Goal: Information Seeking & Learning: Check status

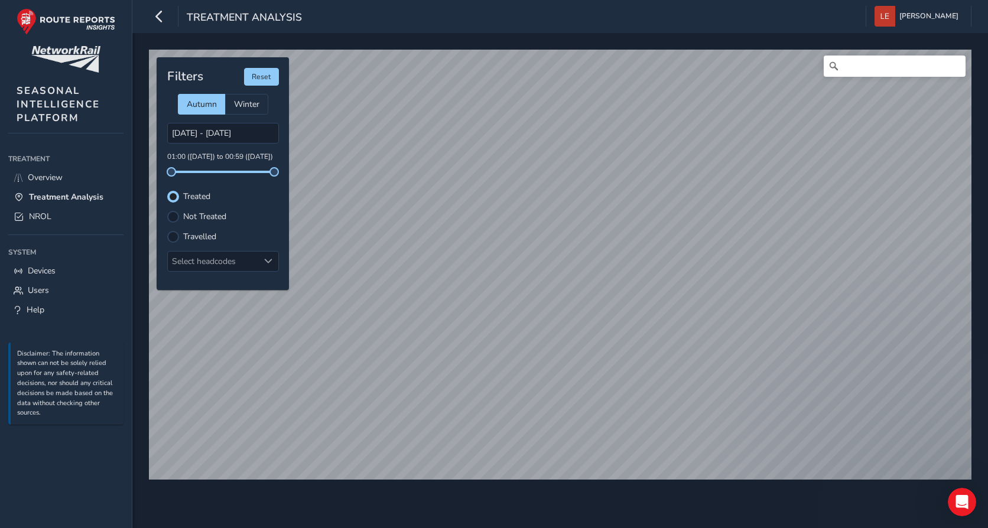
scroll to position [6, 7]
click at [662, 528] on html "Treatment Analysis [PERSON_NAME] Colour Scheme: Dark Dim Light Logout © Mapbox …" at bounding box center [494, 264] width 988 height 528
click at [190, 239] on label "Travelled" at bounding box center [199, 237] width 33 height 8
click at [166, 230] on input "Travelled" at bounding box center [166, 230] width 0 height 0
click at [195, 217] on label "Not Treated" at bounding box center [204, 217] width 43 height 8
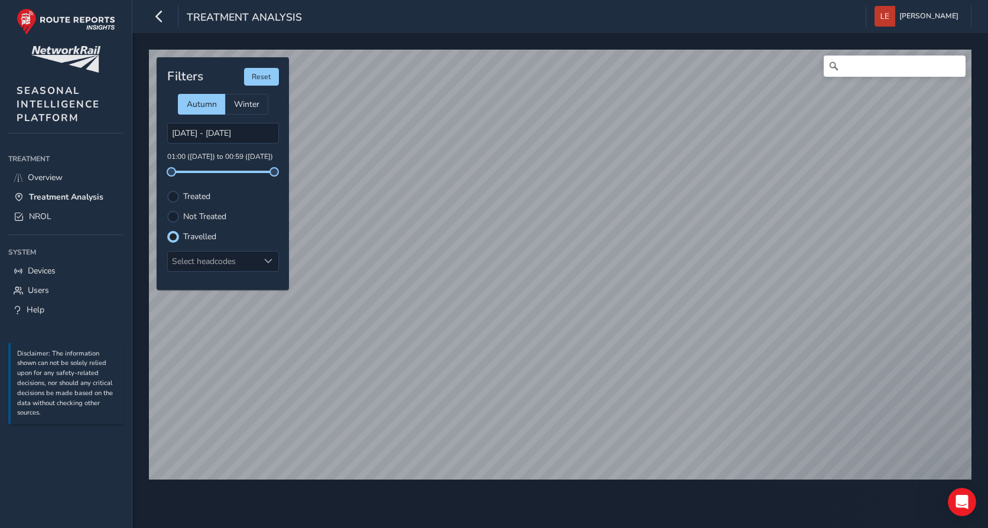
click at [166, 210] on input "Not Treated" at bounding box center [166, 210] width 0 height 0
click at [194, 200] on label "Treated" at bounding box center [196, 197] width 27 height 8
click at [166, 190] on input "Treated" at bounding box center [166, 190] width 0 height 0
click at [193, 236] on label "Travelled" at bounding box center [199, 237] width 33 height 8
click at [166, 230] on input "Travelled" at bounding box center [166, 230] width 0 height 0
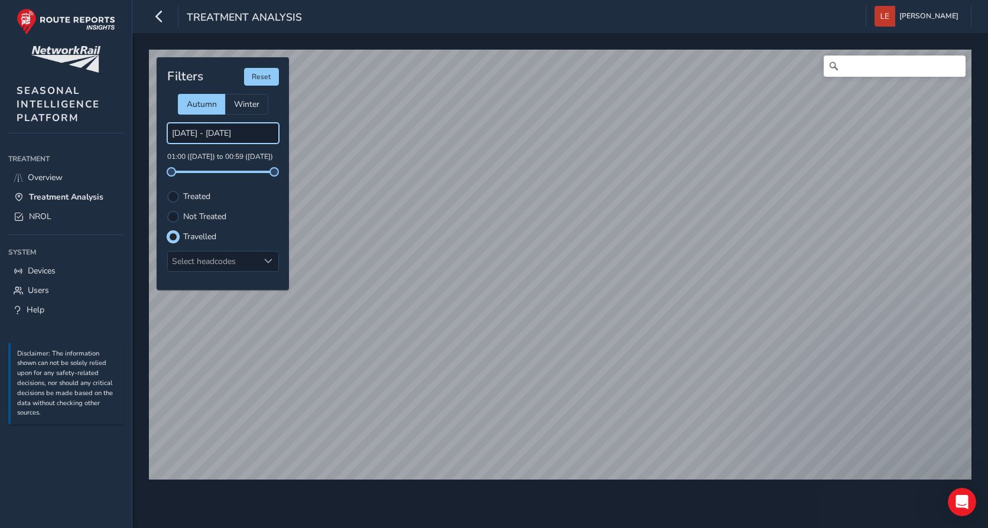
drag, startPoint x: 209, startPoint y: 127, endPoint x: 208, endPoint y: 133, distance: 6.0
click at [208, 133] on input "[DATE] - [DATE]" at bounding box center [223, 133] width 112 height 21
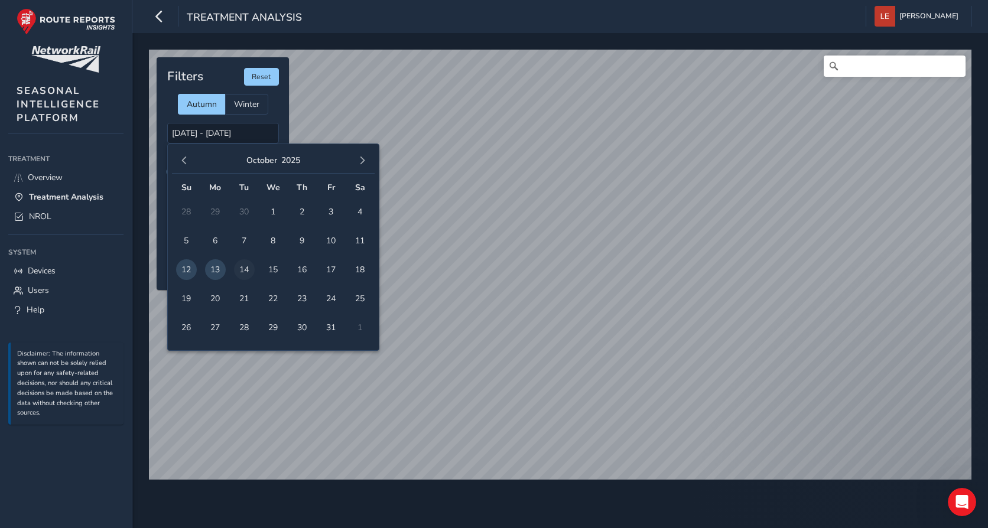
click at [247, 272] on span "14" at bounding box center [244, 269] width 21 height 21
click at [288, 238] on td "9" at bounding box center [302, 240] width 29 height 29
click at [276, 241] on span "8" at bounding box center [273, 240] width 21 height 21
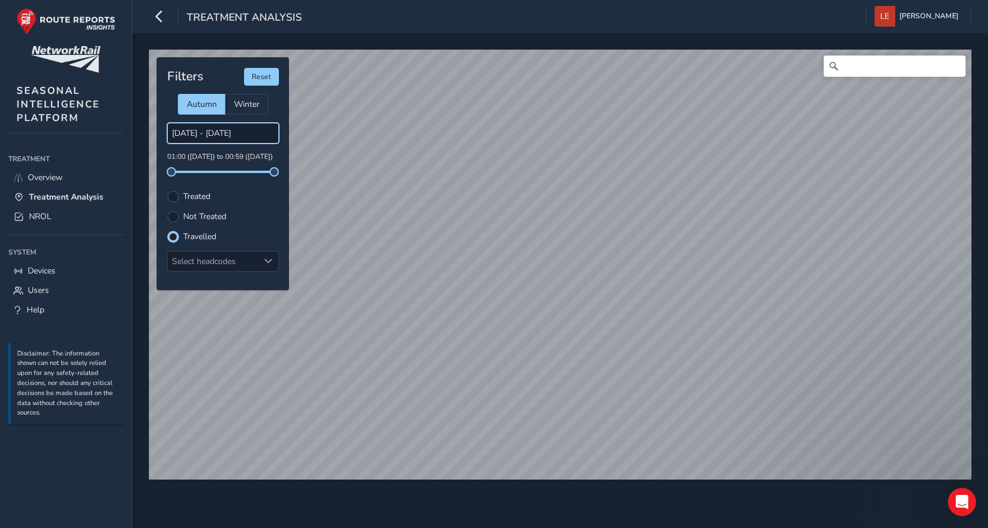
click at [237, 134] on input "[DATE] - [DATE]" at bounding box center [223, 133] width 112 height 21
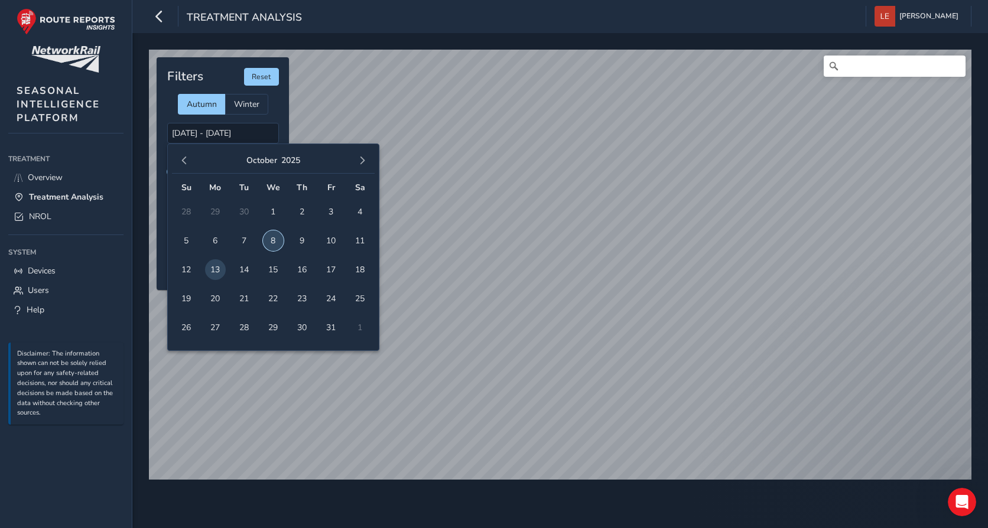
click at [276, 239] on span "8" at bounding box center [273, 240] width 21 height 21
click at [215, 269] on span "13" at bounding box center [215, 269] width 21 height 21
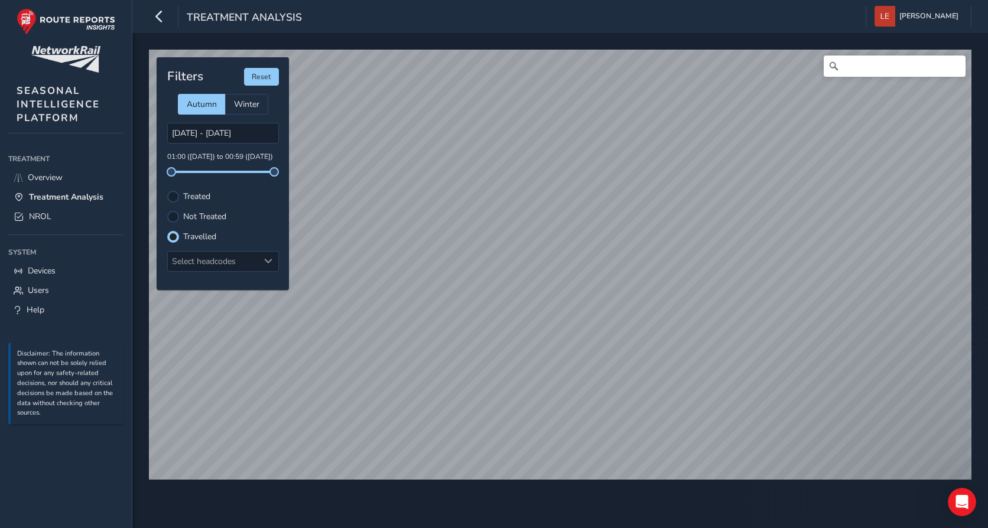
click at [223, 215] on label "Not Treated" at bounding box center [204, 217] width 43 height 8
click at [166, 210] on input "Not Treated" at bounding box center [166, 210] width 0 height 0
click at [206, 197] on label "Treated" at bounding box center [196, 197] width 27 height 8
click at [166, 190] on input "Treated" at bounding box center [166, 190] width 0 height 0
click at [211, 220] on label "Not Treated" at bounding box center [204, 217] width 43 height 8
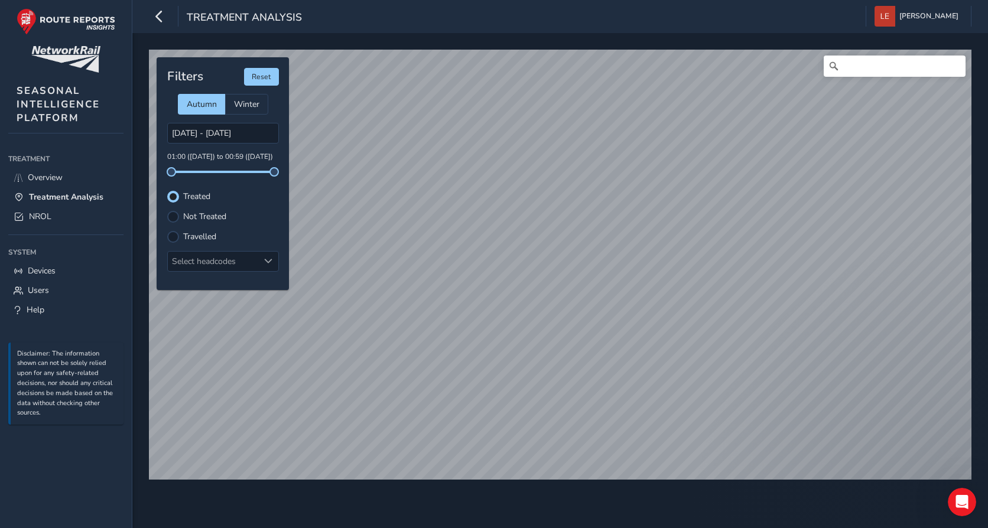
click at [166, 210] on input "Not Treated" at bounding box center [166, 210] width 0 height 0
click at [206, 239] on label "Travelled" at bounding box center [199, 237] width 33 height 8
click at [166, 230] on input "Travelled" at bounding box center [166, 230] width 0 height 0
click at [210, 216] on label "Not Treated" at bounding box center [204, 217] width 43 height 8
click at [166, 210] on input "Not Treated" at bounding box center [166, 210] width 0 height 0
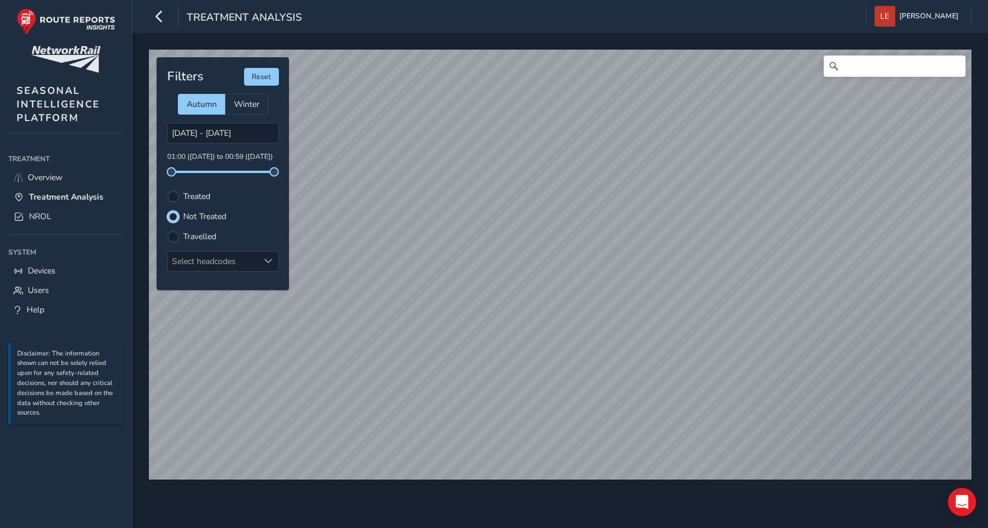
click at [205, 236] on label "Travelled" at bounding box center [199, 237] width 33 height 8
click at [166, 230] on input "Travelled" at bounding box center [166, 230] width 0 height 0
click at [213, 215] on label "Not Treated" at bounding box center [204, 217] width 43 height 8
click at [166, 210] on input "Not Treated" at bounding box center [166, 210] width 0 height 0
click at [205, 199] on label "Treated" at bounding box center [196, 197] width 27 height 8
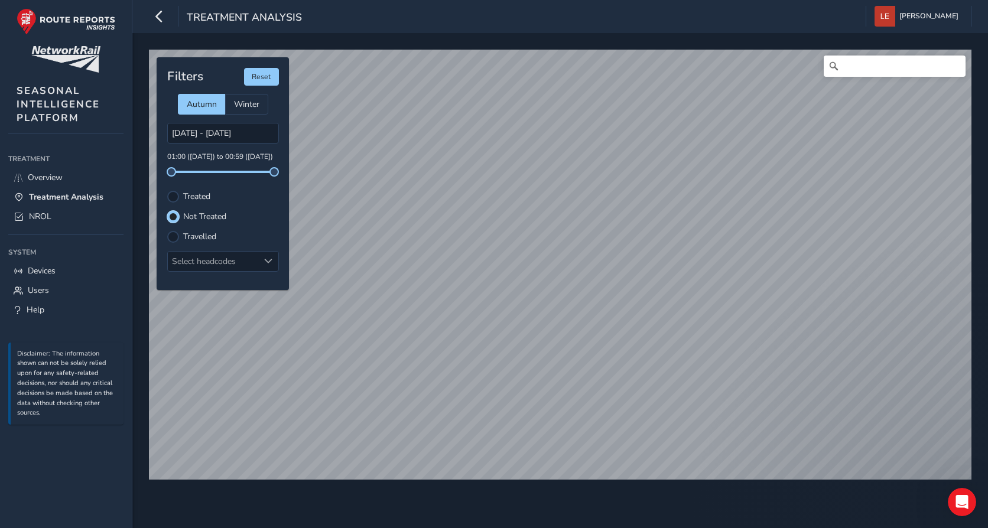
click at [166, 190] on input "Treated" at bounding box center [166, 190] width 0 height 0
click at [205, 213] on label "Not Treated" at bounding box center [204, 217] width 43 height 8
click at [166, 210] on input "Not Treated" at bounding box center [166, 210] width 0 height 0
click at [203, 199] on label "Treated" at bounding box center [196, 197] width 27 height 8
click at [166, 190] on input "Treated" at bounding box center [166, 190] width 0 height 0
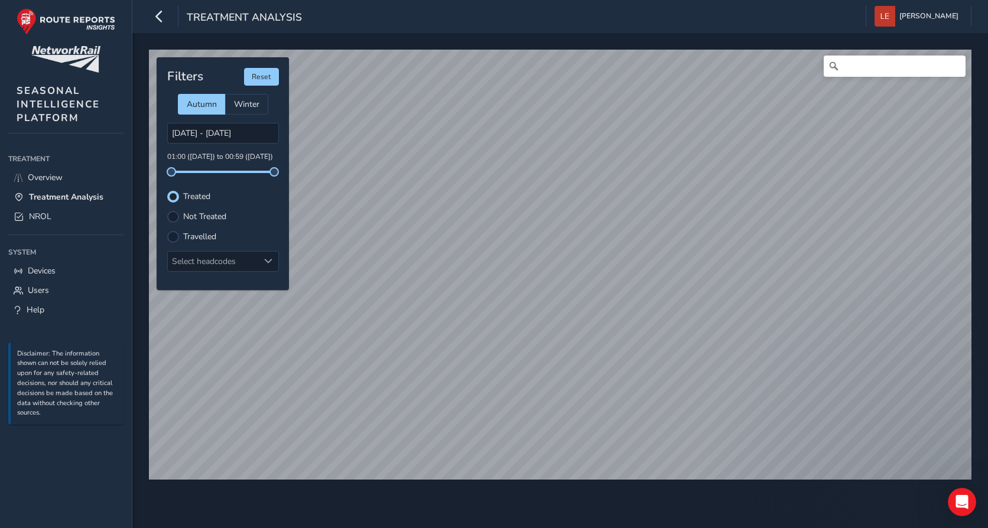
click at [197, 213] on label "Not Treated" at bounding box center [204, 217] width 43 height 8
click at [166, 210] on input "Not Treated" at bounding box center [166, 210] width 0 height 0
click at [198, 234] on label "Travelled" at bounding box center [199, 237] width 33 height 8
click at [166, 230] on input "Travelled" at bounding box center [166, 230] width 0 height 0
click at [200, 213] on label "Not Treated" at bounding box center [204, 217] width 43 height 8
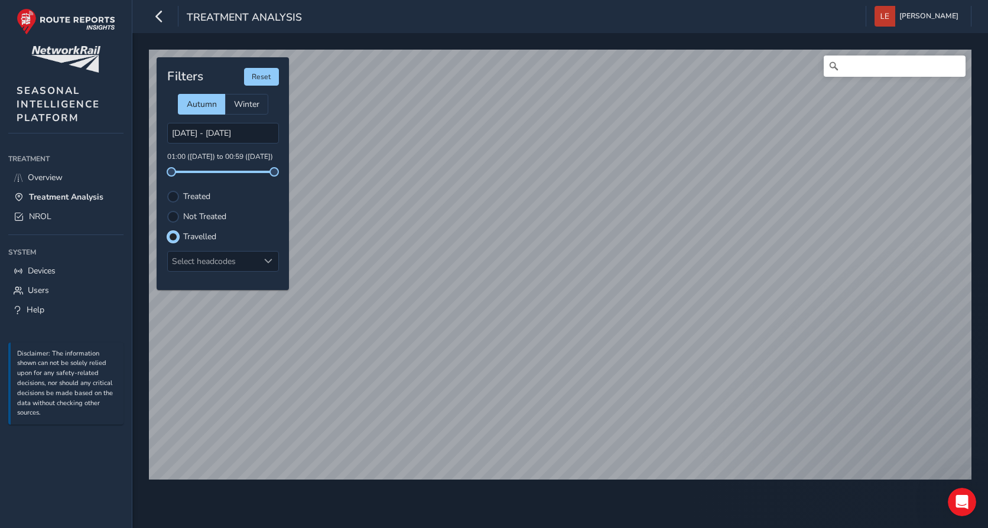
click at [166, 210] on input "Not Treated" at bounding box center [166, 210] width 0 height 0
click at [199, 239] on label "Travelled" at bounding box center [199, 237] width 33 height 8
click at [166, 230] on input "Travelled" at bounding box center [166, 230] width 0 height 0
click at [204, 214] on label "Not Treated" at bounding box center [204, 217] width 43 height 8
click at [166, 210] on input "Not Treated" at bounding box center [166, 210] width 0 height 0
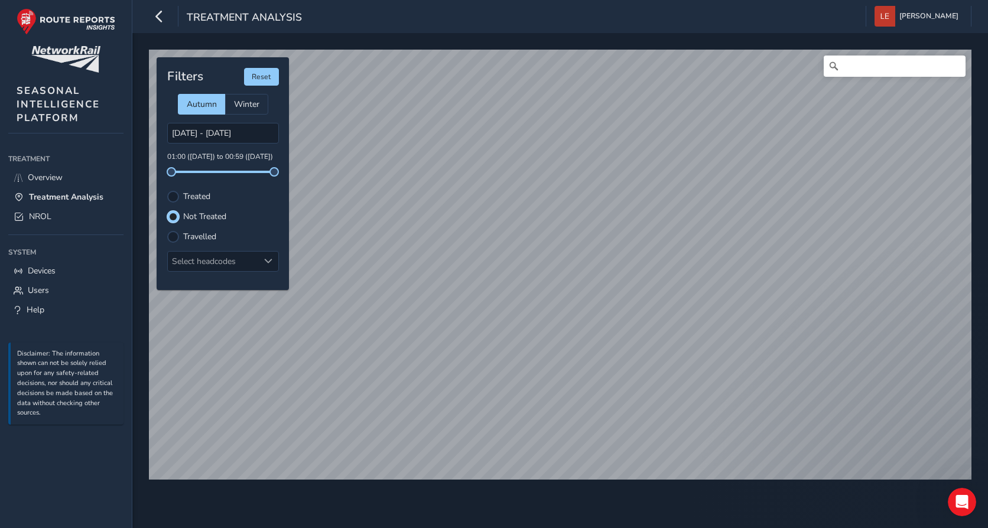
click at [209, 196] on label "Treated" at bounding box center [196, 197] width 27 height 8
click at [166, 190] on input "Treated" at bounding box center [166, 190] width 0 height 0
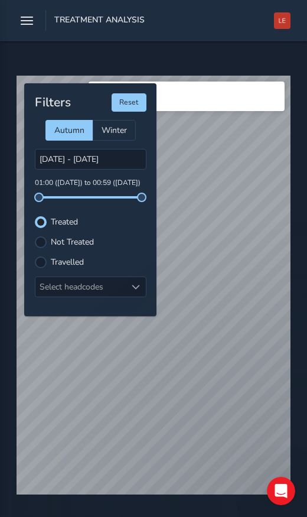
drag, startPoint x: 172, startPoint y: 25, endPoint x: 760, endPoint y: 5, distance: 588.8
click at [307, 5] on html "Treatment Analysis [PERSON_NAME] Colour Scheme: Dark Dim Light Logout © Mapbox …" at bounding box center [153, 258] width 307 height 517
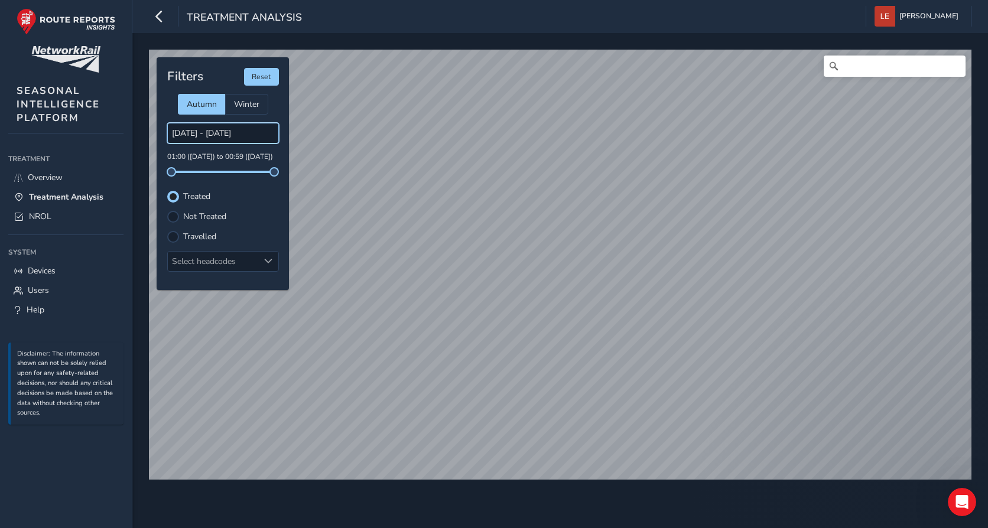
click at [210, 136] on input "[DATE] - [DATE]" at bounding box center [223, 133] width 112 height 21
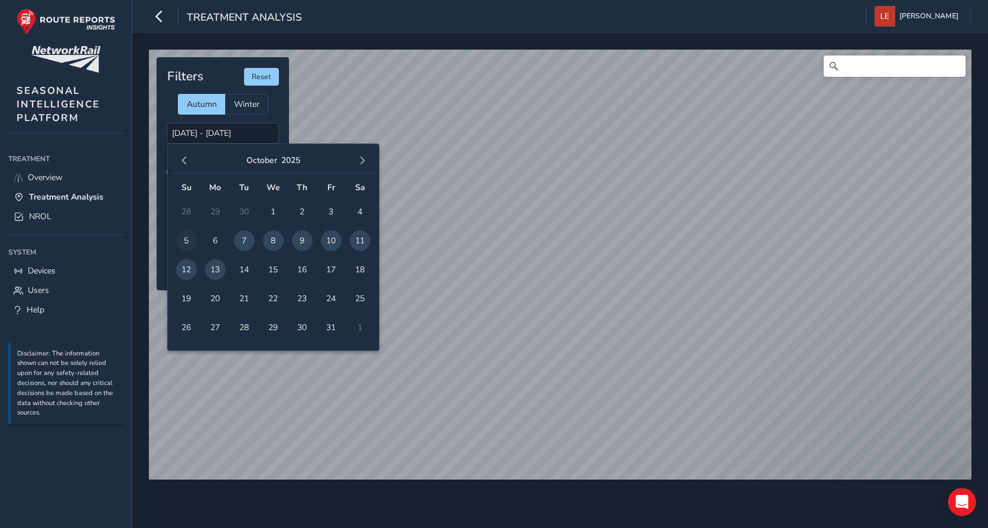
click at [184, 239] on span "5" at bounding box center [186, 240] width 21 height 21
click at [210, 263] on span "13" at bounding box center [215, 269] width 21 height 21
type input "[DATE] - [DATE]"
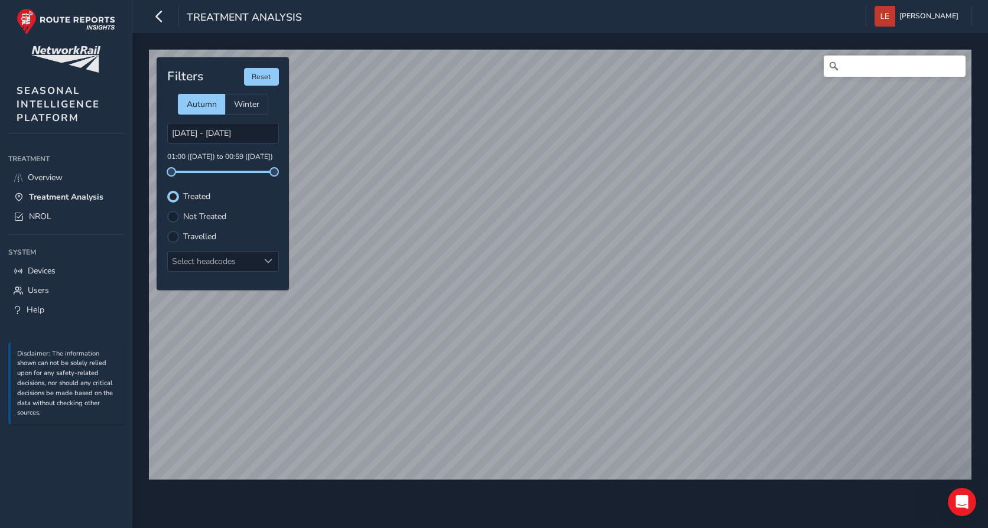
click at [203, 221] on label "Not Treated" at bounding box center [204, 217] width 43 height 8
click at [166, 210] on input "Not Treated" at bounding box center [166, 210] width 0 height 0
click at [188, 199] on label "Treated" at bounding box center [196, 197] width 27 height 8
click at [166, 190] on input "Treated" at bounding box center [166, 190] width 0 height 0
click at [191, 214] on label "Not Treated" at bounding box center [204, 217] width 43 height 8
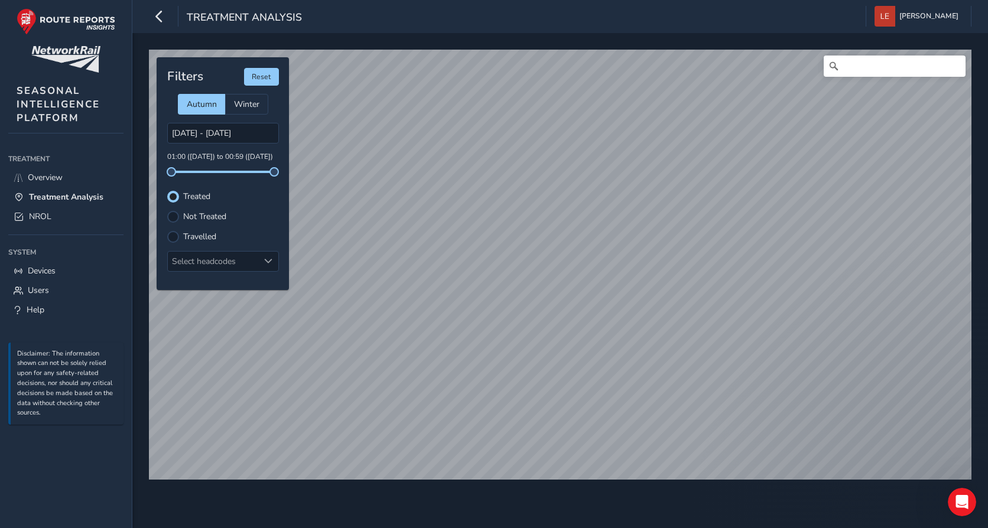
click at [166, 210] on input "Not Treated" at bounding box center [166, 210] width 0 height 0
click at [198, 233] on label "Travelled" at bounding box center [199, 237] width 33 height 8
click at [166, 230] on input "Travelled" at bounding box center [166, 230] width 0 height 0
click at [190, 215] on label "Not Treated" at bounding box center [204, 217] width 43 height 8
click at [166, 210] on input "Not Treated" at bounding box center [166, 210] width 0 height 0
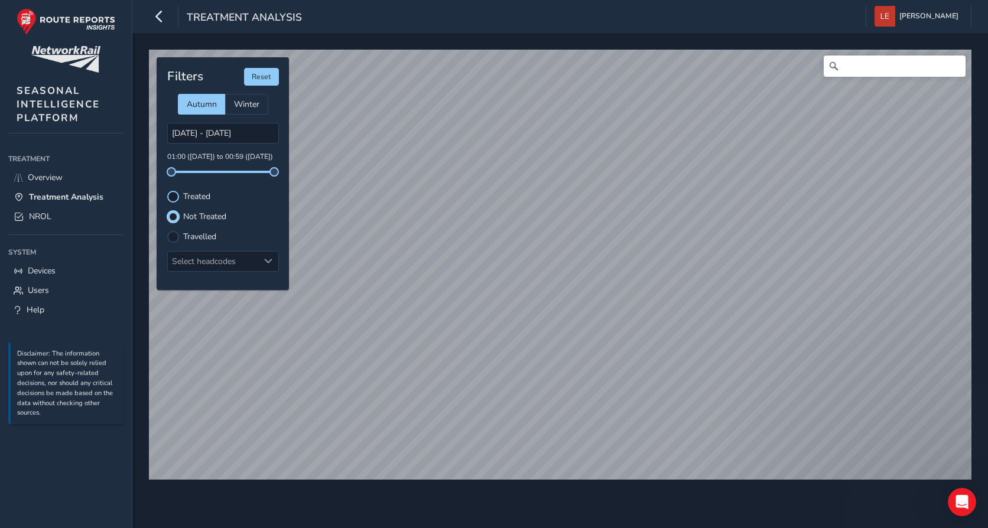
click at [178, 194] on div at bounding box center [173, 197] width 12 height 12
click at [179, 211] on div "Not Treated" at bounding box center [223, 217] width 112 height 12
click at [183, 224] on div "Filters Reset Autumn Winter [DATE] - [DATE] 01:00 ([DATE]) to 00:59 ([DATE]) Tr…" at bounding box center [223, 173] width 132 height 233
click at [180, 216] on div "Not Treated" at bounding box center [223, 217] width 112 height 12
click at [173, 214] on div at bounding box center [173, 217] width 12 height 12
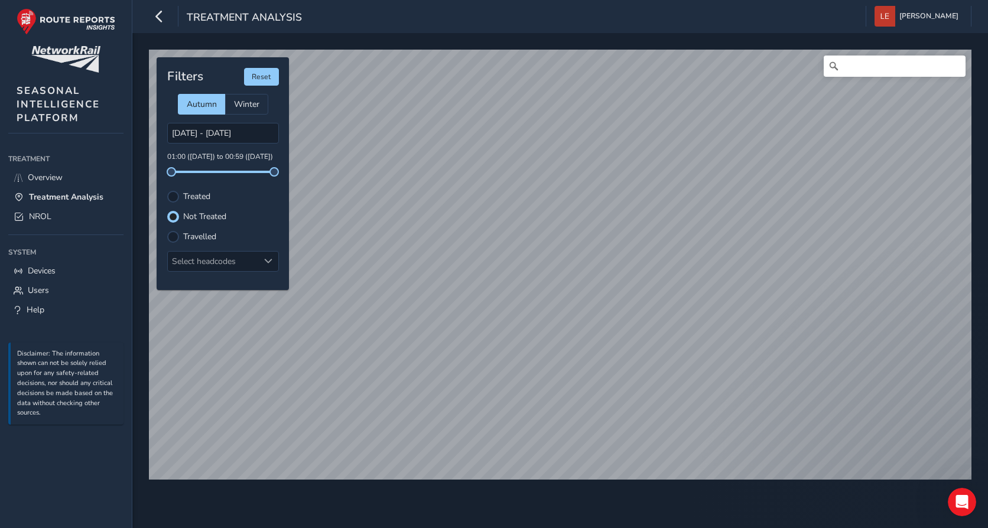
click at [202, 193] on label "Treated" at bounding box center [196, 197] width 27 height 8
click at [166, 190] on input "Treated" at bounding box center [166, 190] width 0 height 0
click at [202, 231] on div "Travelled" at bounding box center [223, 237] width 112 height 12
click at [200, 236] on label "Travelled" at bounding box center [199, 237] width 33 height 8
click at [166, 230] on input "Travelled" at bounding box center [166, 230] width 0 height 0
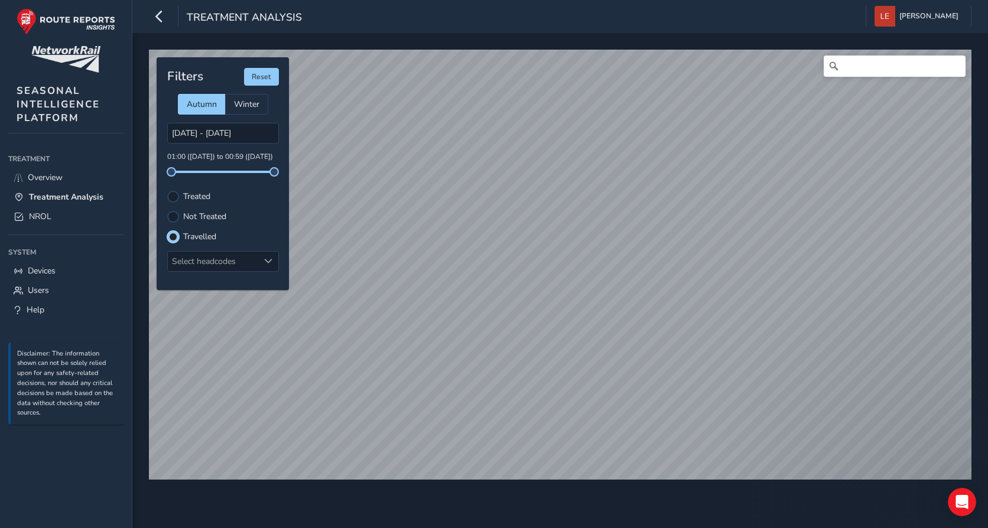
click at [190, 217] on label "Not Treated" at bounding box center [204, 217] width 43 height 8
click at [166, 210] on input "Not Treated" at bounding box center [166, 210] width 0 height 0
